Goal: Information Seeking & Learning: Learn about a topic

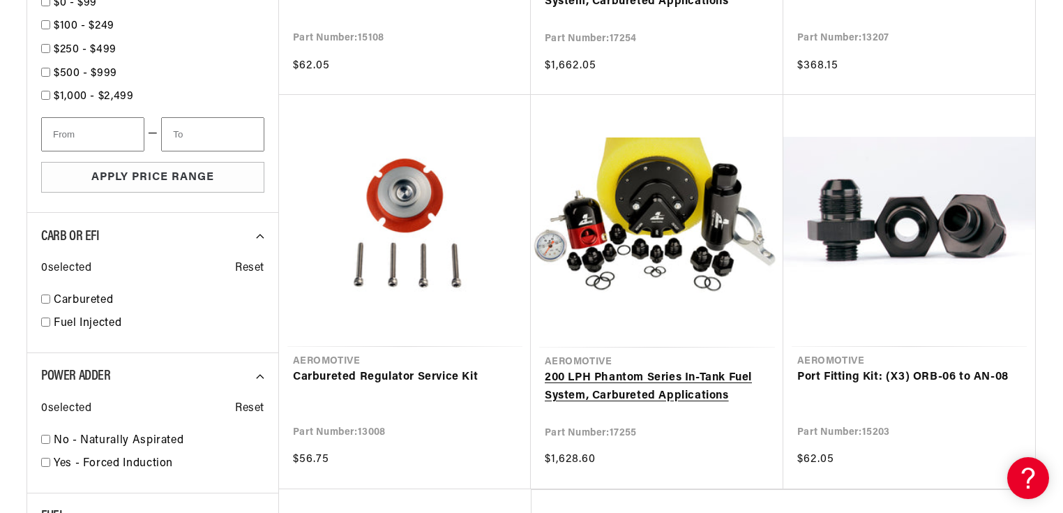
scroll to position [949, 0]
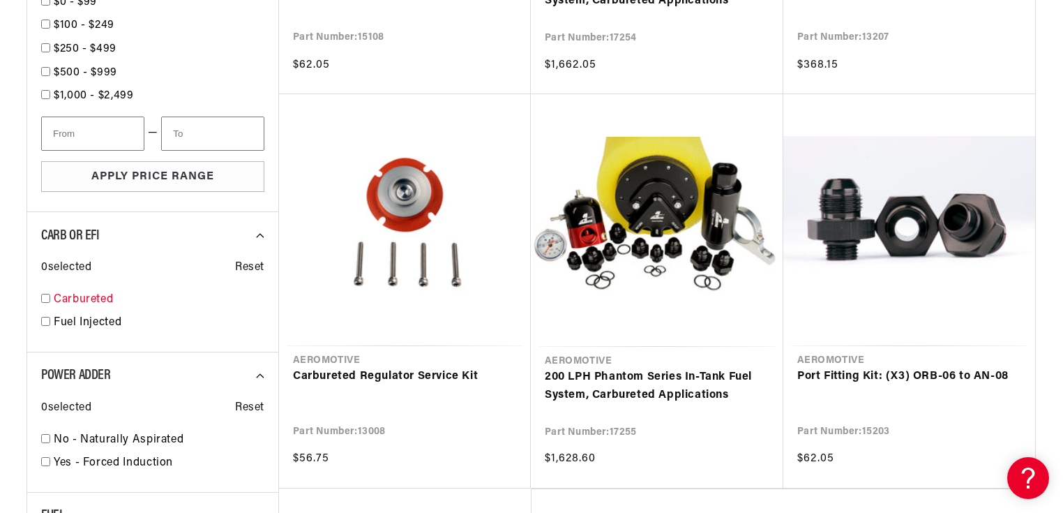
click at [85, 293] on link "Carbureted" at bounding box center [159, 300] width 211 height 18
checkbox input "true"
select select "Carbureted"
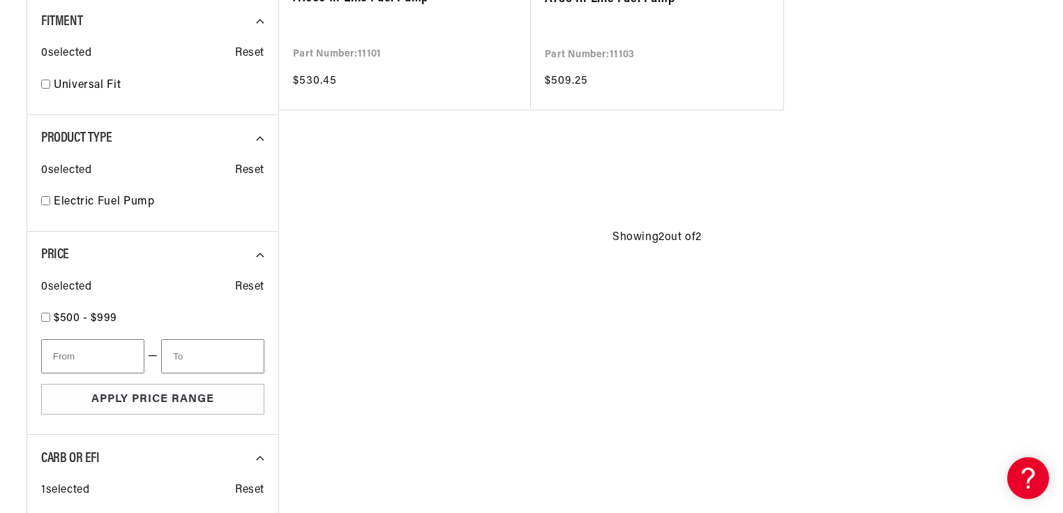
scroll to position [540, 0]
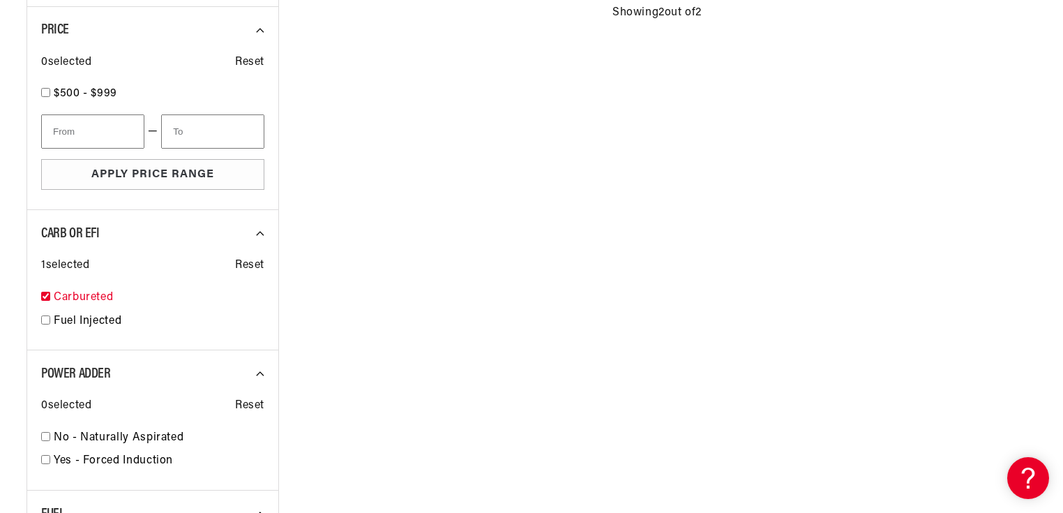
click at [43, 294] on input "checkbox" at bounding box center [45, 296] width 9 height 9
checkbox input "false"
select select "CARB or EFI"
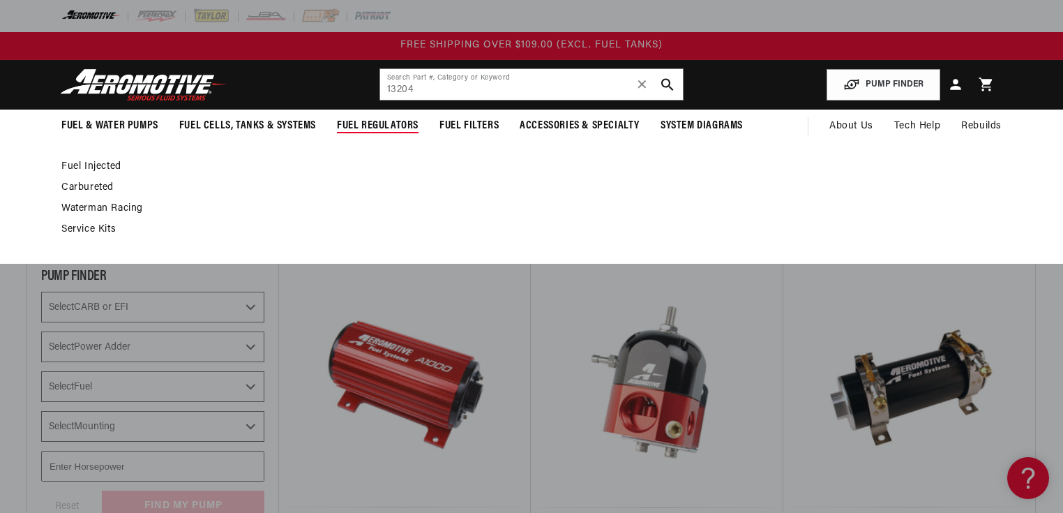
click at [348, 123] on span "Fuel Regulators" at bounding box center [378, 126] width 82 height 15
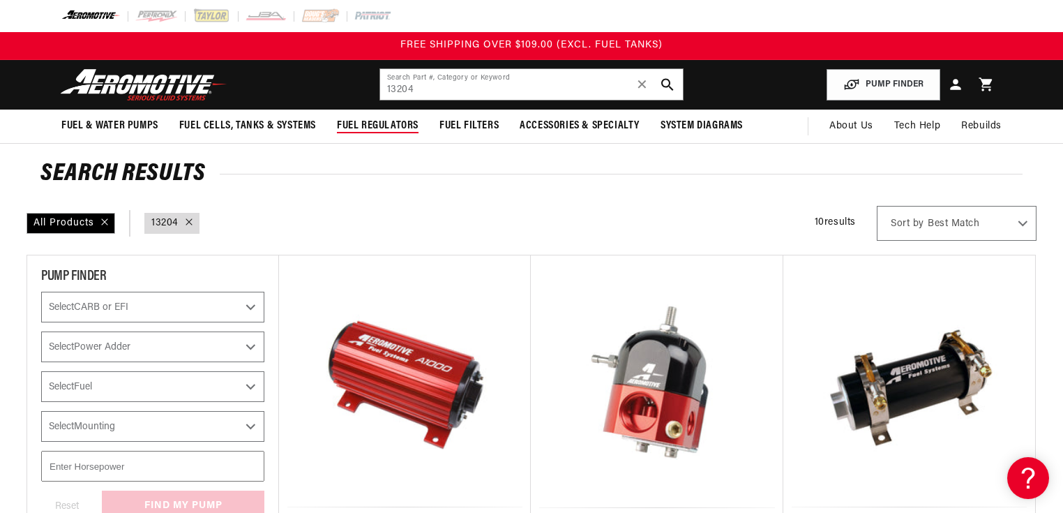
click at [348, 123] on span "Fuel Regulators" at bounding box center [378, 126] width 82 height 15
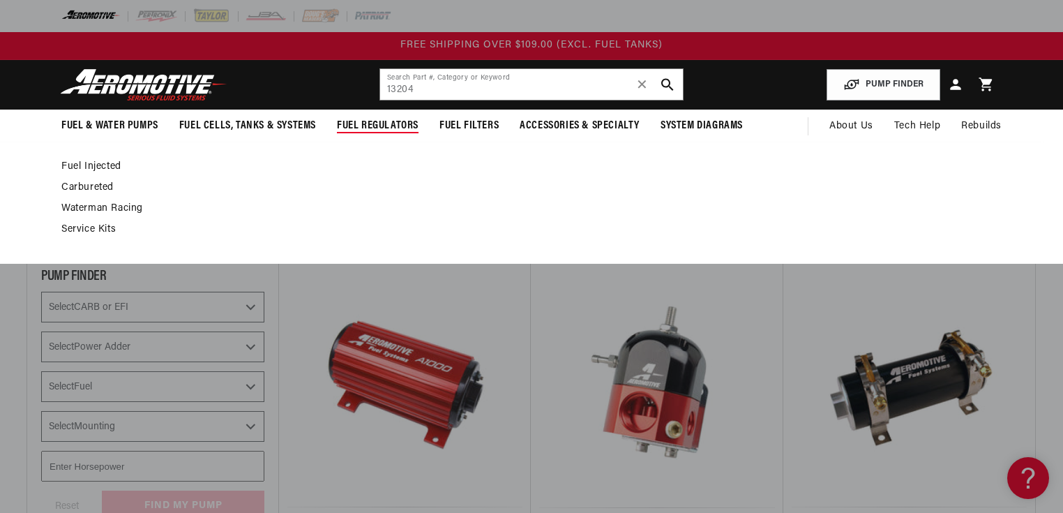
click at [393, 129] on span "Fuel Regulators" at bounding box center [378, 126] width 82 height 15
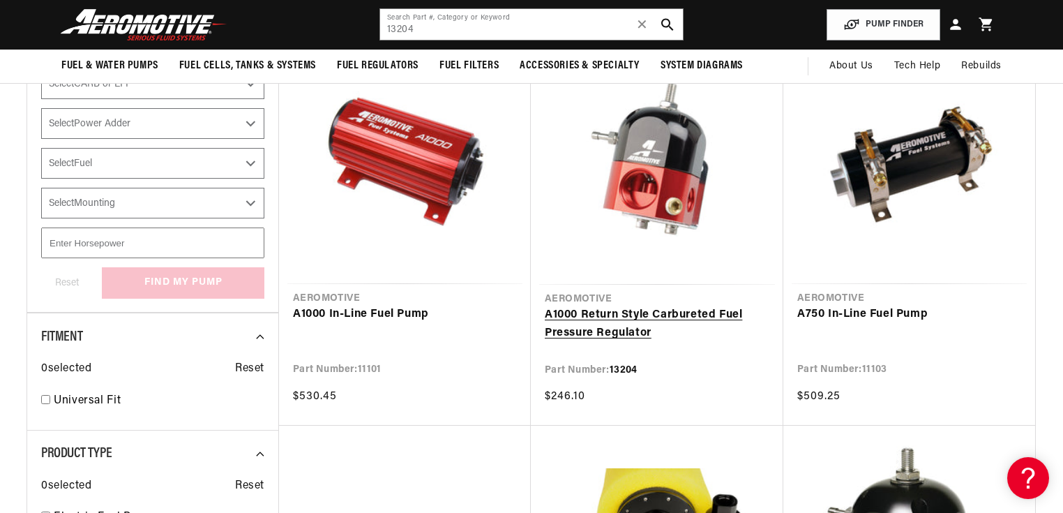
scroll to position [223, 0]
click at [643, 307] on link "A1000 Return Style Carbureted Fuel Pressure Regulator" at bounding box center [657, 325] width 225 height 36
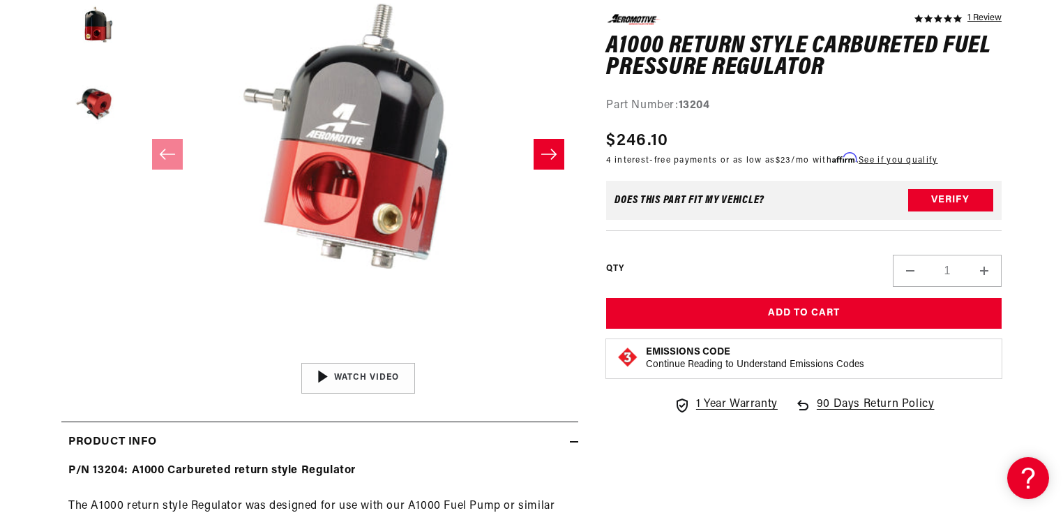
scroll to position [279, 0]
click at [541, 147] on icon "Slide right" at bounding box center [549, 154] width 17 height 14
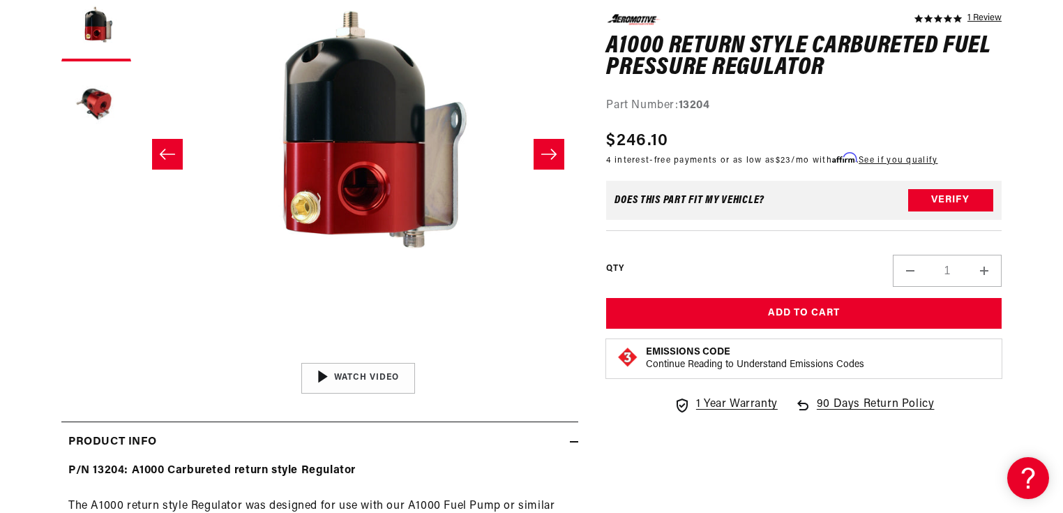
click at [541, 147] on icon "Slide right" at bounding box center [549, 154] width 17 height 14
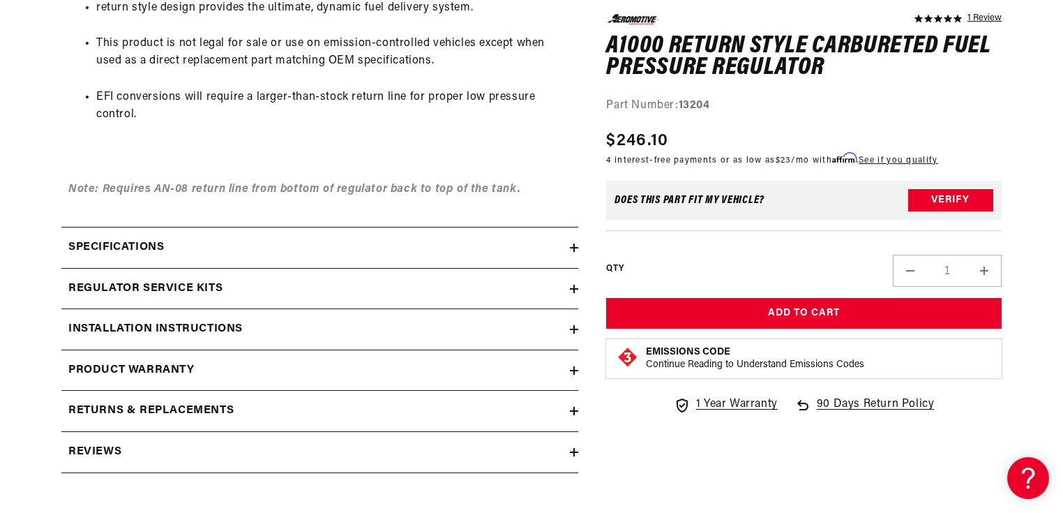
scroll to position [1004, 0]
click at [73, 246] on h2 "Specifications" at bounding box center [116, 247] width 96 height 18
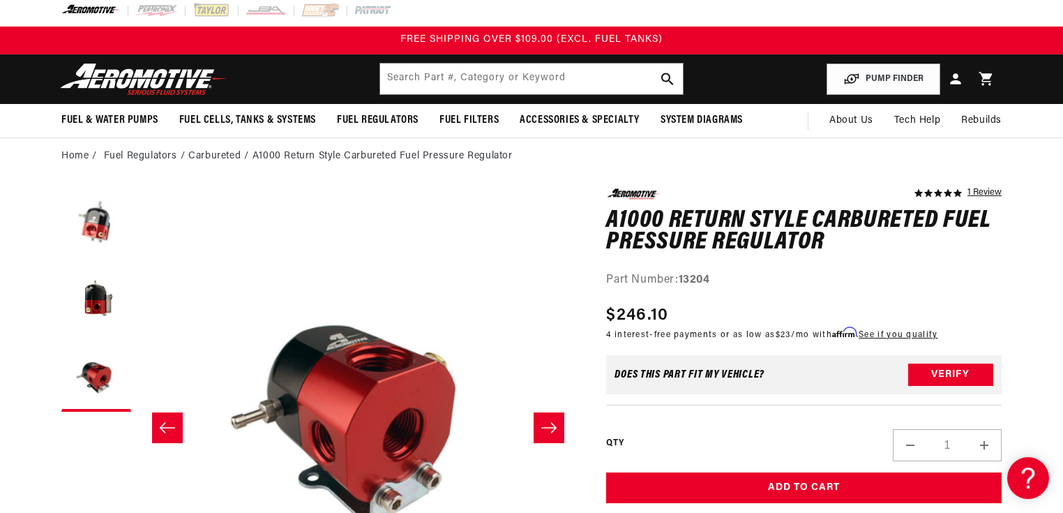
scroll to position [0, 0]
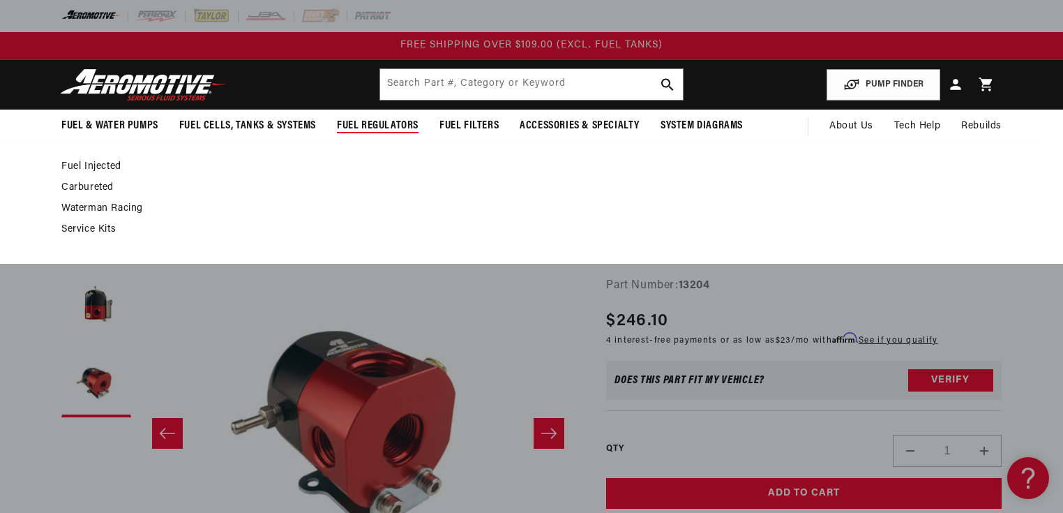
click at [103, 165] on link "Fuel Injected" at bounding box center [524, 166] width 926 height 13
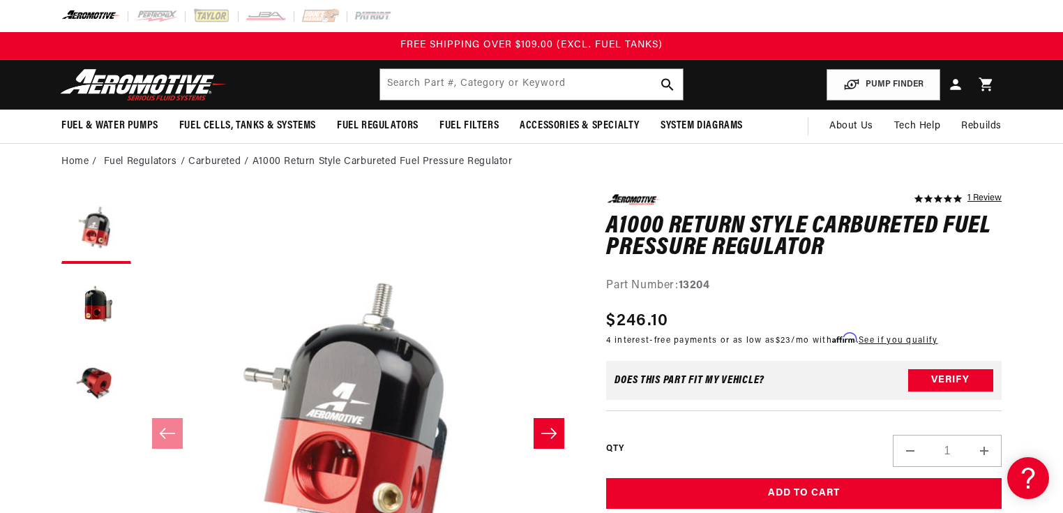
click at [174, 161] on li "Fuel Regulators" at bounding box center [146, 161] width 85 height 15
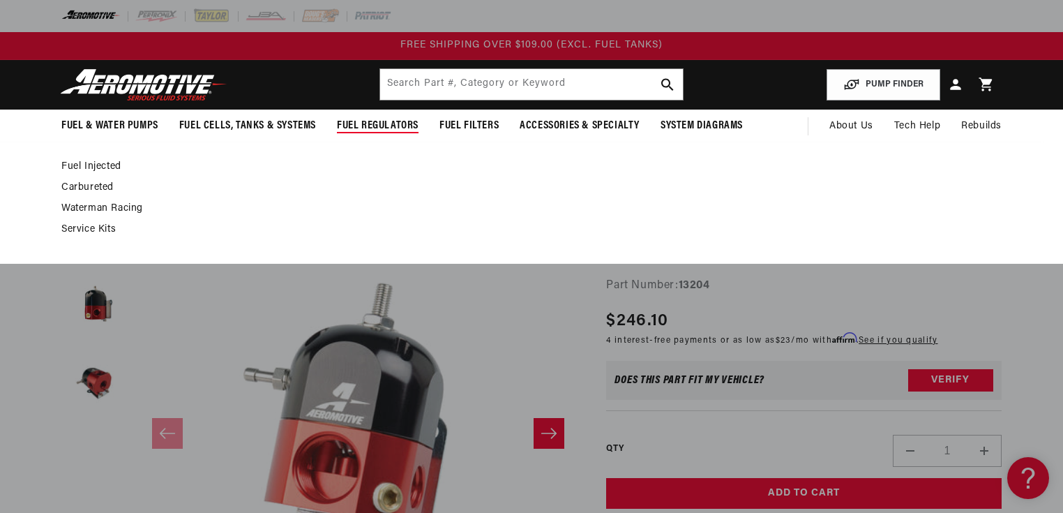
click at [110, 167] on link "Fuel Injected" at bounding box center [524, 166] width 926 height 13
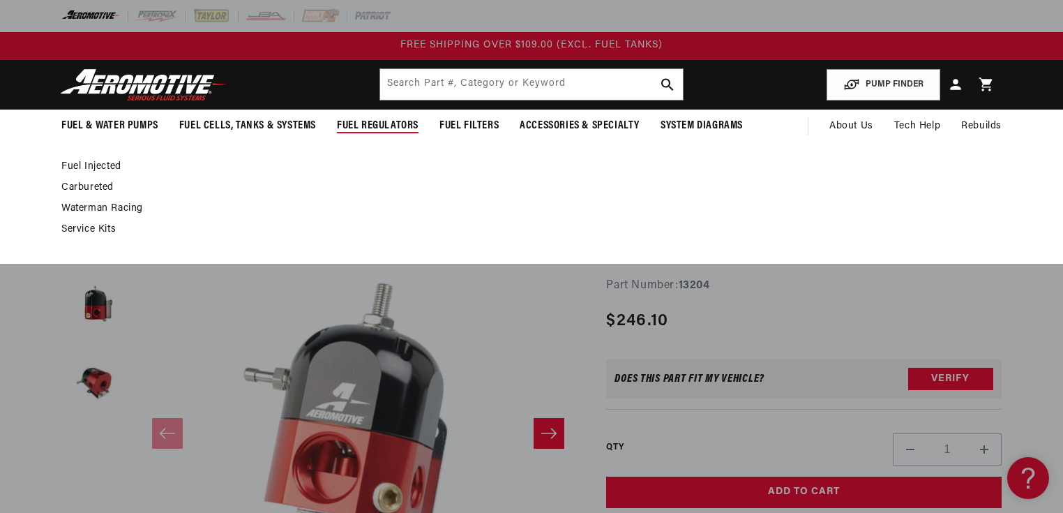
click at [387, 123] on span "Fuel Regulators" at bounding box center [378, 126] width 82 height 15
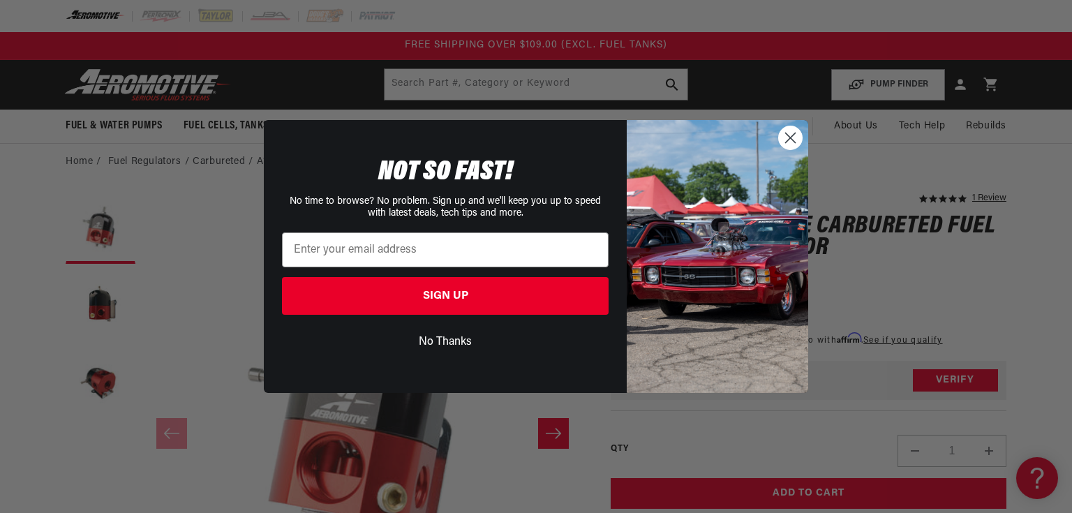
click at [779, 144] on icon "Close dialog" at bounding box center [790, 138] width 24 height 24
